Goal: Navigation & Orientation: Find specific page/section

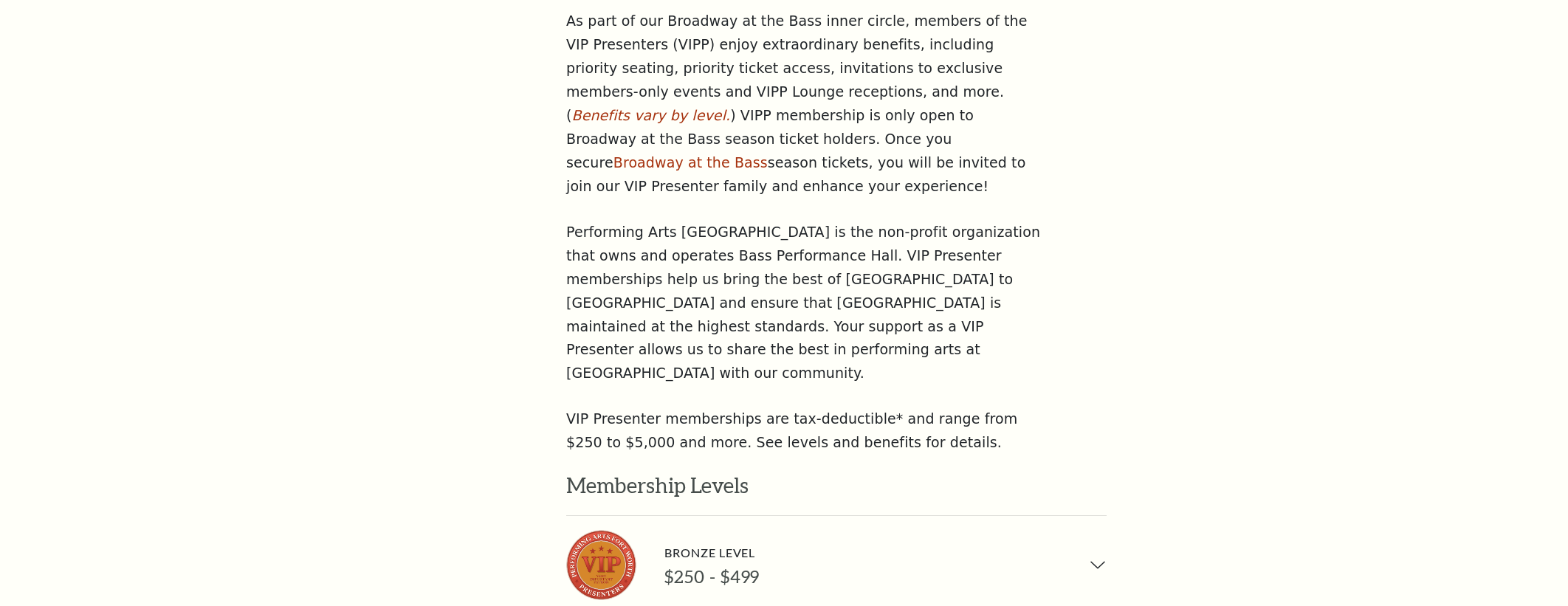
scroll to position [663, 0]
click at [279, 27] on div "Search Ways To Support Season Sponsors VIP Presenters Young Patrons Club Suppor…" at bounding box center [784, 537] width 1568 height 2365
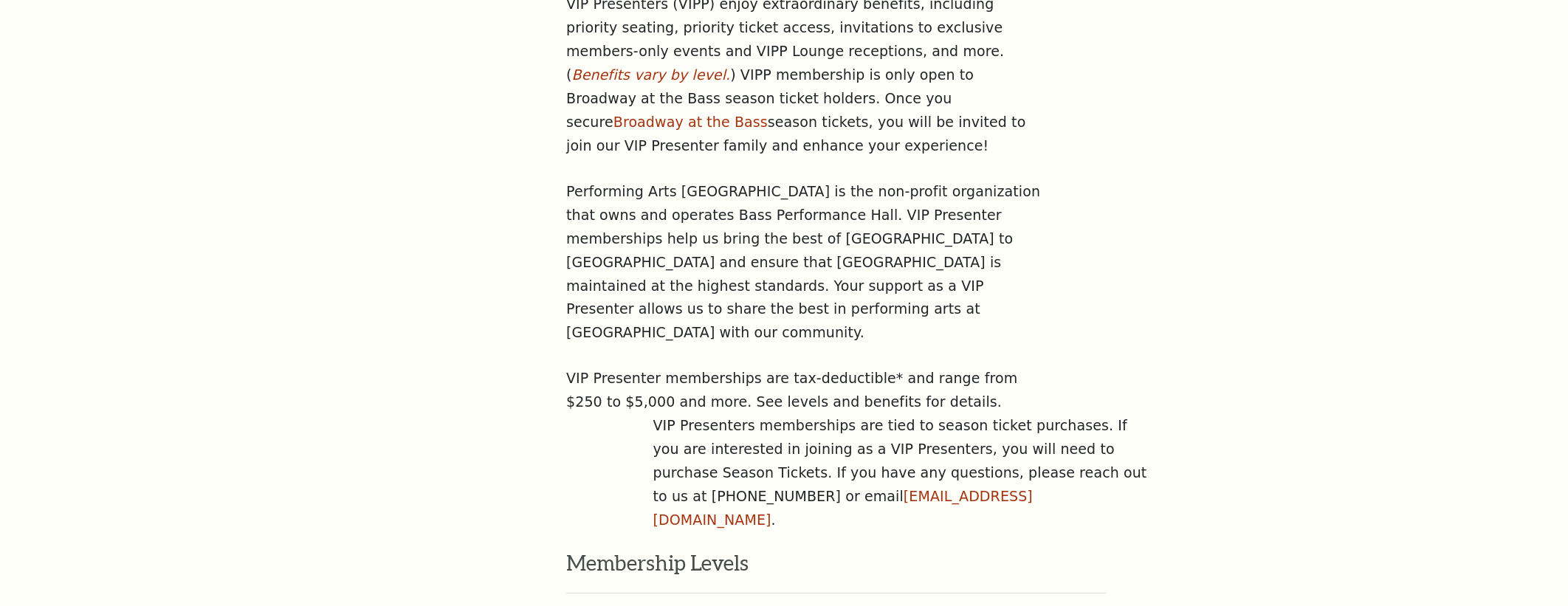
scroll to position [702, 0]
click at [376, 168] on aside "Ways To Support Season Sponsors VIP Presenters Young Patrons Club" at bounding box center [424, 458] width 196 height 1260
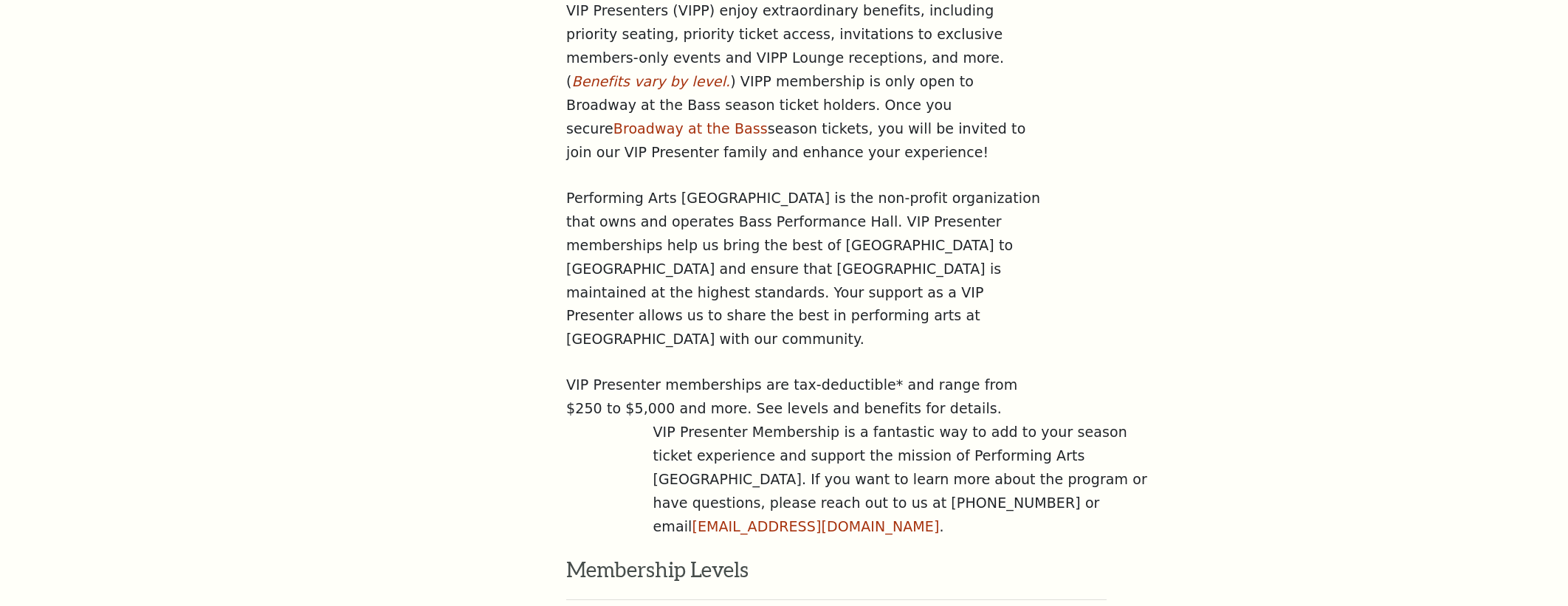
scroll to position [693, 0]
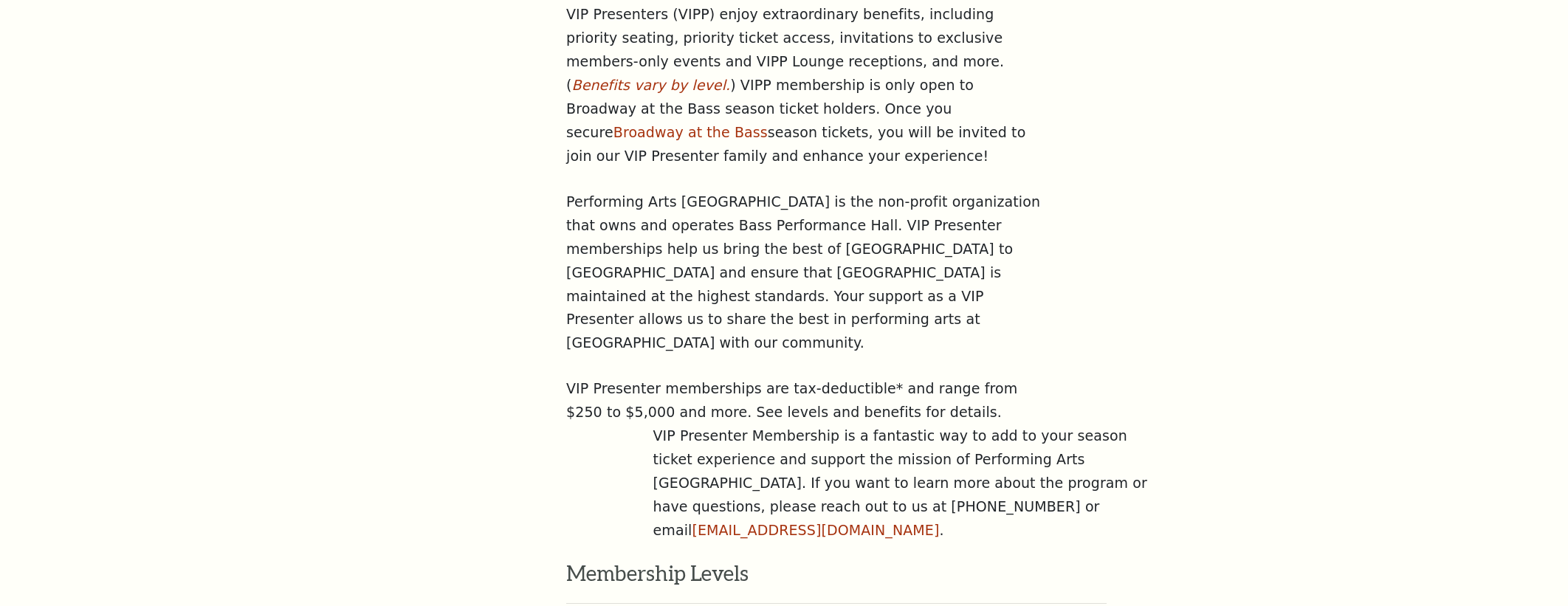
click at [252, 162] on div "Search Ways To Support Season Sponsors VIP Presenters Young Patrons Club Suppor…" at bounding box center [784, 567] width 1568 height 2483
